Goal: Task Accomplishment & Management: Manage account settings

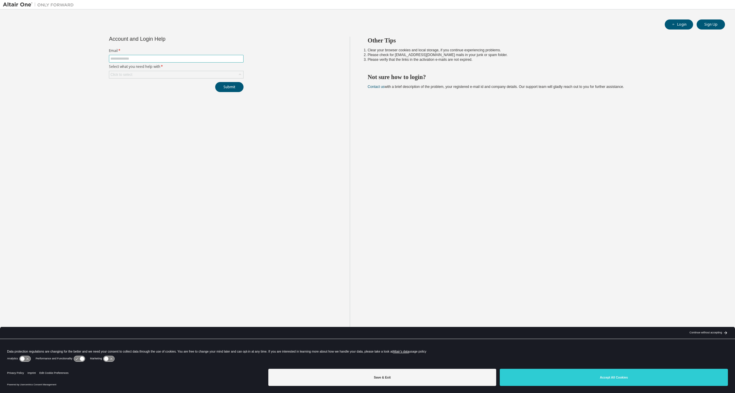
click at [111, 58] on input "text" at bounding box center [176, 58] width 132 height 5
type input "**********"
click at [146, 74] on div "Click to select" at bounding box center [176, 74] width 134 height 7
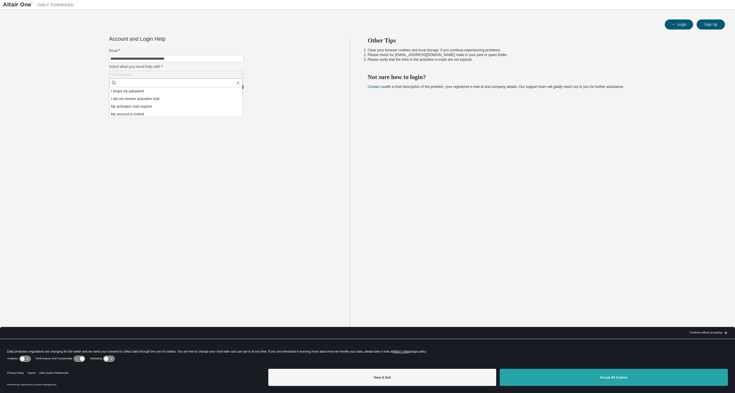
click at [633, 373] on button "Accept All Cookies" at bounding box center [614, 377] width 228 height 17
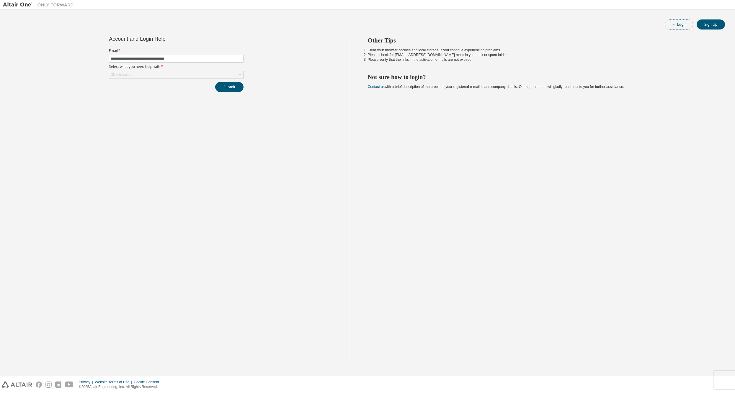
click at [683, 23] on button "Login" at bounding box center [679, 24] width 28 height 10
click at [681, 24] on button "Login" at bounding box center [679, 24] width 28 height 10
click at [135, 57] on input "text" at bounding box center [176, 58] width 132 height 5
type input "**********"
click at [119, 75] on div "Click to select" at bounding box center [121, 74] width 22 height 5
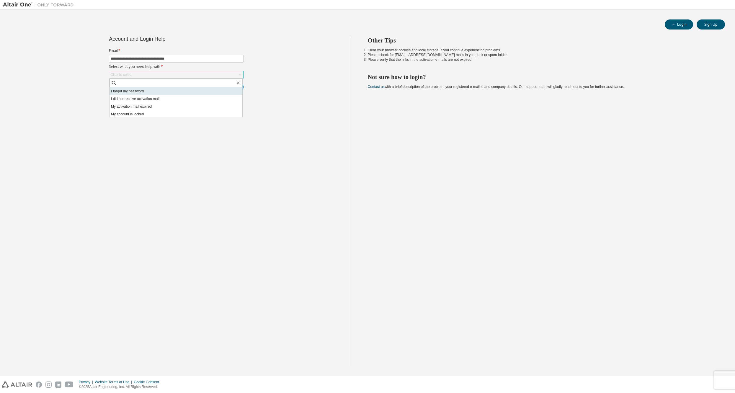
click at [128, 91] on li "I forgot my password" at bounding box center [175, 91] width 133 height 8
click at [232, 87] on button "Submit" at bounding box center [229, 87] width 28 height 10
